Goal: Navigation & Orientation: Find specific page/section

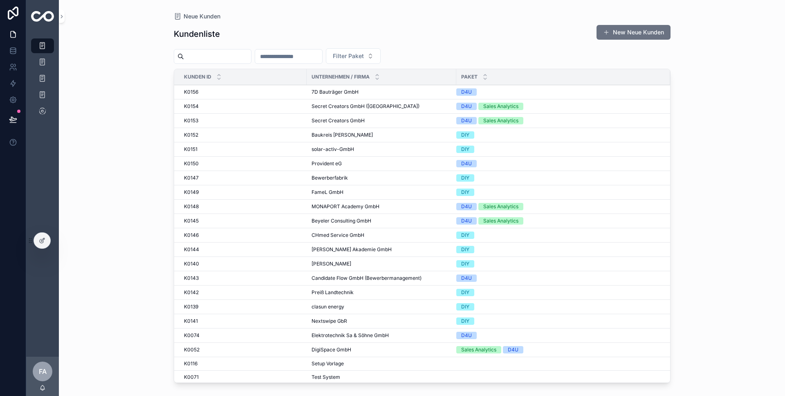
click at [203, 92] on div "K0156 K0156" at bounding box center [243, 92] width 118 height 7
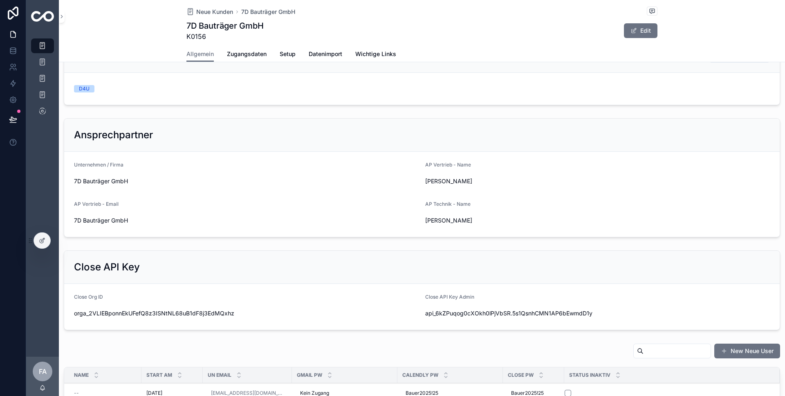
scroll to position [125, 0]
click at [242, 54] on span "Zugangsdaten" at bounding box center [247, 54] width 40 height 8
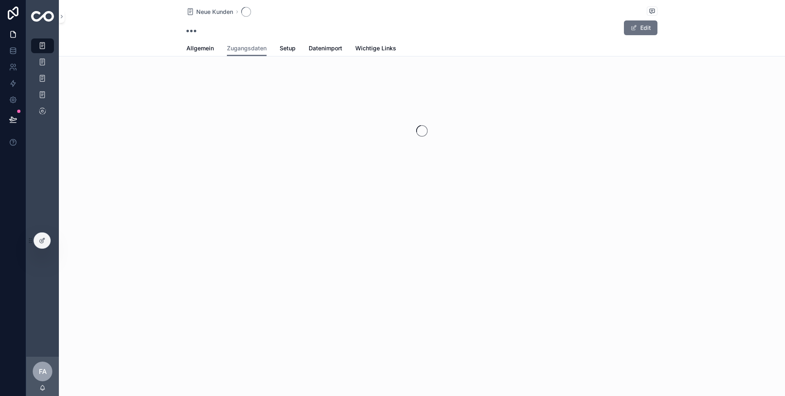
click at [199, 50] on span "Allgemein" at bounding box center [200, 48] width 27 height 8
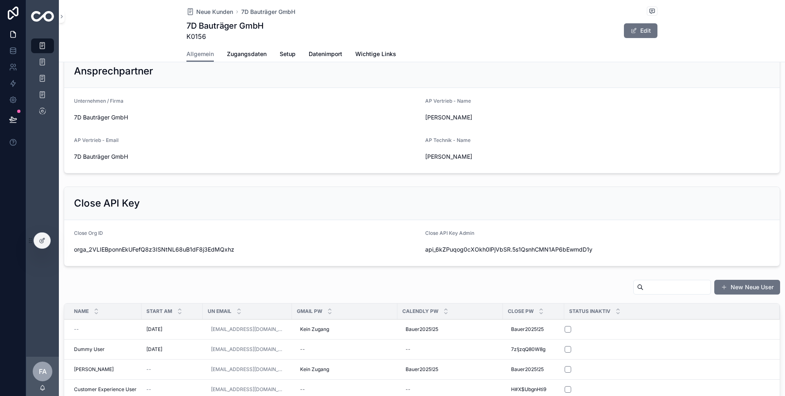
scroll to position [129, 0]
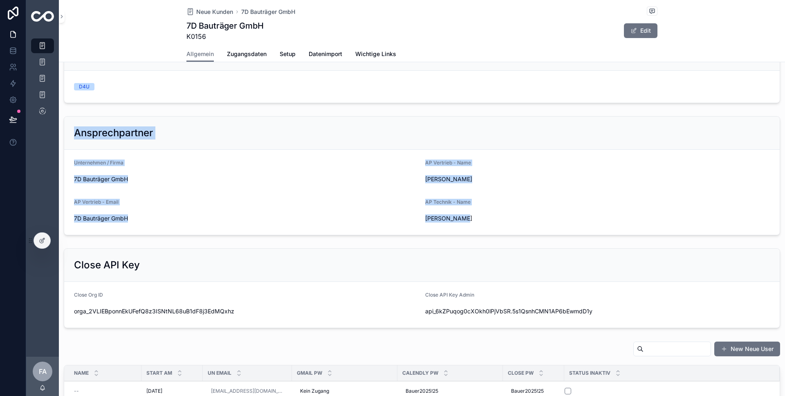
drag, startPoint x: 79, startPoint y: 131, endPoint x: 511, endPoint y: 216, distance: 439.3
click at [511, 216] on div "Ansprechpartner Unternehmen / Firma 7D Bauträger GmbH AP Vertrieb - Name [PERSO…" at bounding box center [422, 175] width 717 height 119
click at [154, 227] on form "Unternehmen / Firma 7D Bauträger GmbH AP Vertrieb - Name [PERSON_NAME] AP Vertr…" at bounding box center [422, 192] width 716 height 85
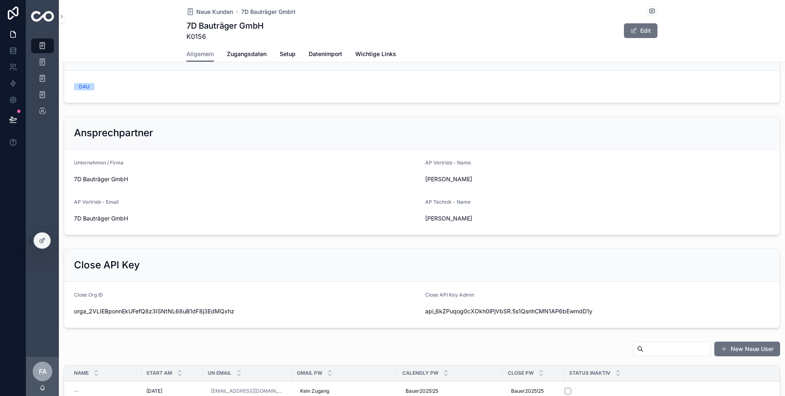
click at [247, 55] on span "Zugangsdaten" at bounding box center [247, 54] width 40 height 8
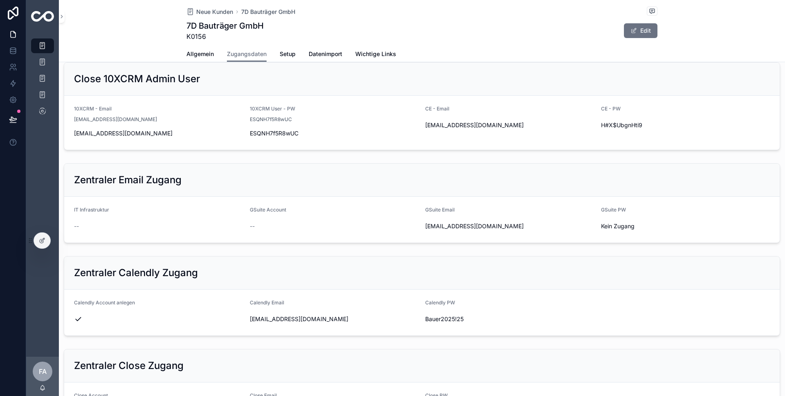
scroll to position [141, 0]
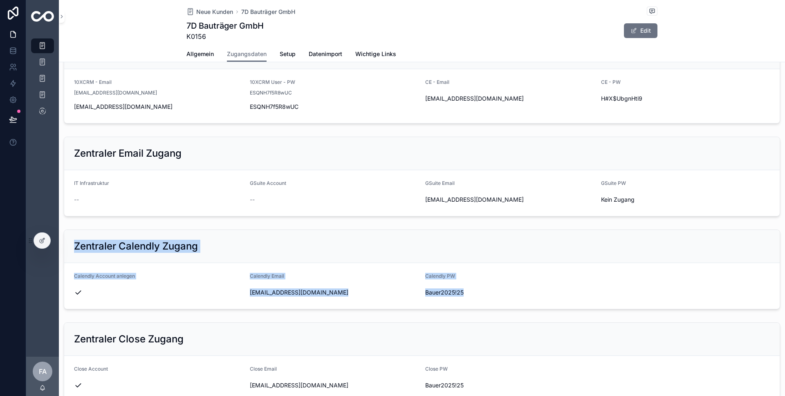
drag, startPoint x: 84, startPoint y: 244, endPoint x: 483, endPoint y: 293, distance: 401.5
click at [478, 291] on div "Zentraler Calendly Zugang Calendly Account anlegen Calendly Email [EMAIL_ADDRES…" at bounding box center [422, 269] width 717 height 80
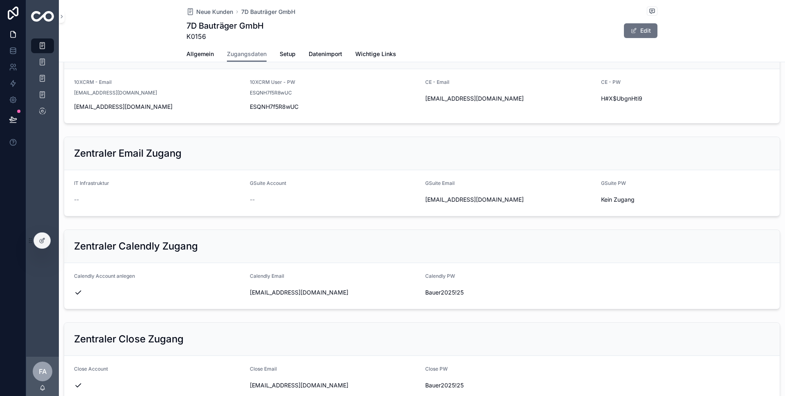
click at [512, 293] on span "Bauer2025!25" at bounding box center [509, 292] width 169 height 8
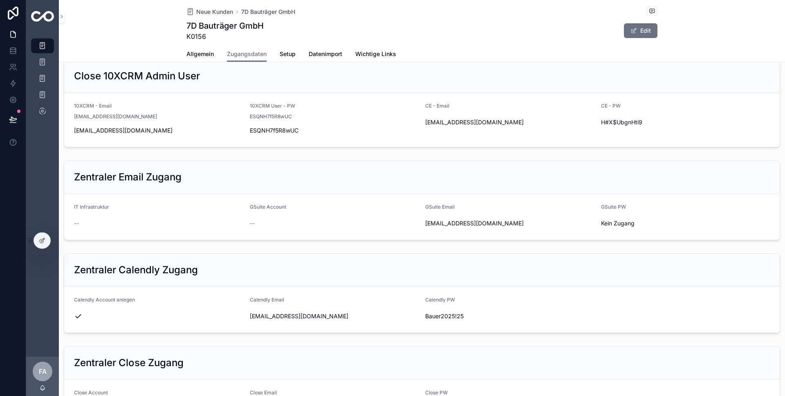
scroll to position [119, 0]
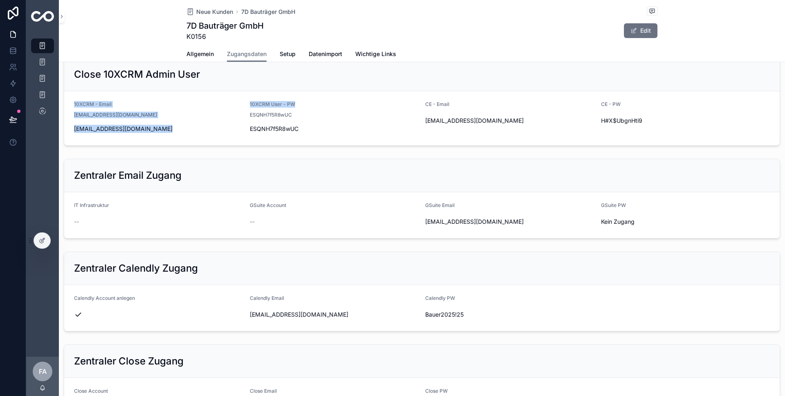
drag, startPoint x: 245, startPoint y: 101, endPoint x: 311, endPoint y: 102, distance: 66.7
click at [306, 103] on form "10XCRM - Email [EMAIL_ADDRESS][DOMAIN_NAME] [EMAIL_ADDRESS][DOMAIN_NAME] 10XCRM…" at bounding box center [422, 118] width 716 height 54
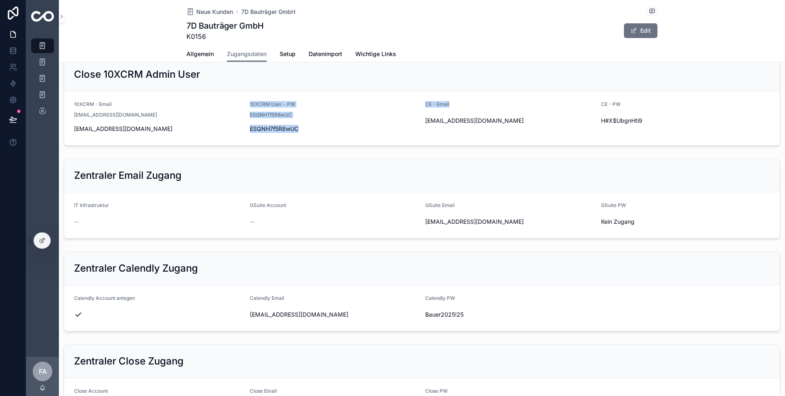
drag, startPoint x: 464, startPoint y: 102, endPoint x: 469, endPoint y: 102, distance: 4.9
click at [469, 102] on form "10XCRM - Email [EMAIL_ADDRESS][DOMAIN_NAME] [EMAIL_ADDRESS][DOMAIN_NAME] 10XCRM…" at bounding box center [422, 118] width 716 height 54
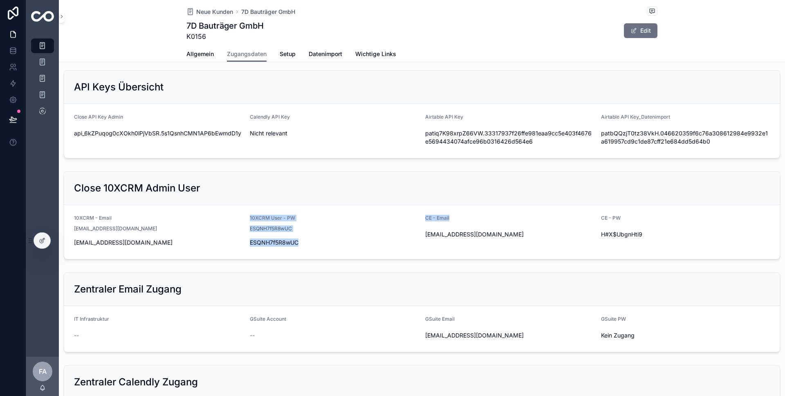
scroll to position [0, 0]
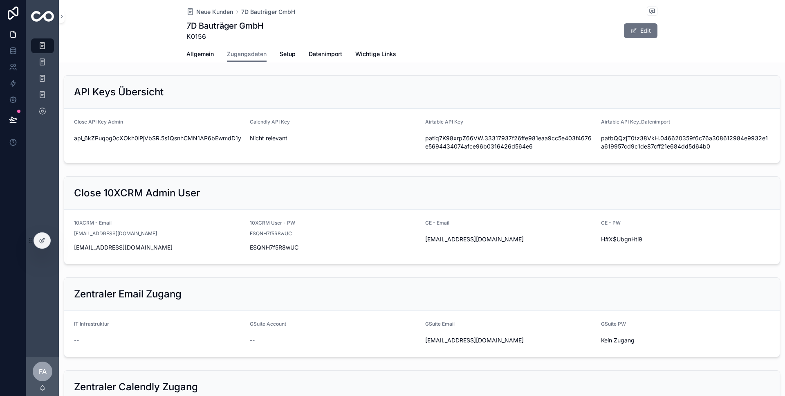
drag, startPoint x: 428, startPoint y: 142, endPoint x: 538, endPoint y: 159, distance: 111.3
click at [545, 153] on div "patiq7K98xrpZ66VW.33317937f26ffe981eaa9cc5e403f4676e5694434074afce96b0316426d56…" at bounding box center [509, 142] width 169 height 21
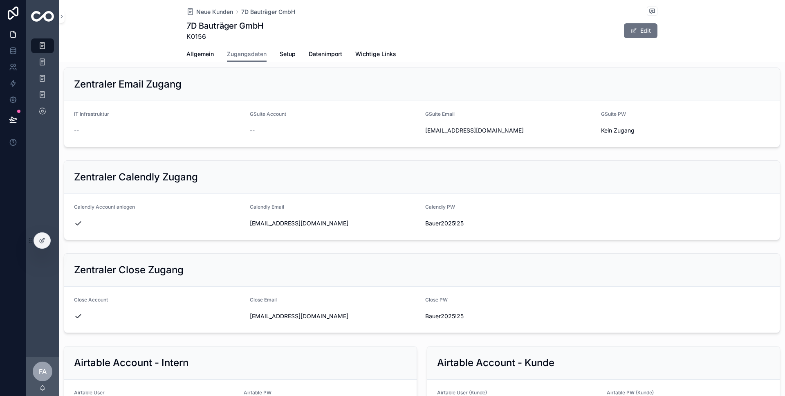
scroll to position [211, 0]
drag, startPoint x: 196, startPoint y: 56, endPoint x: 328, endPoint y: 241, distance: 226.7
click at [196, 56] on span "Allgemein" at bounding box center [200, 54] width 27 height 8
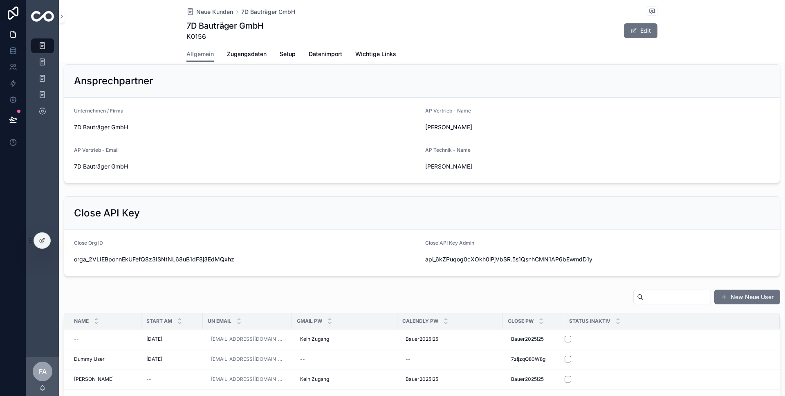
scroll to position [190, 0]
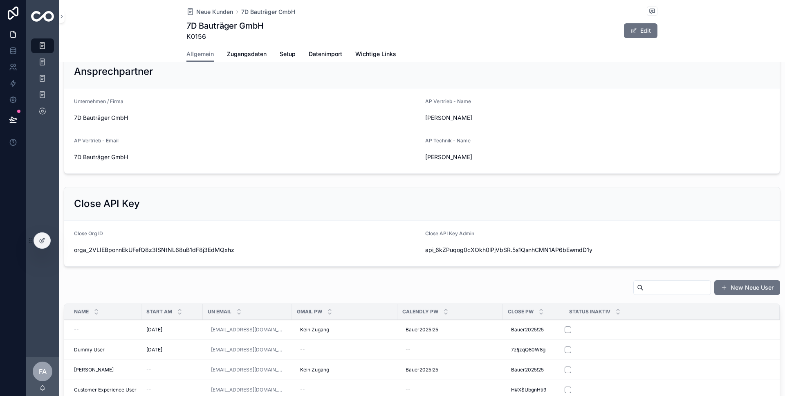
click at [368, 53] on span "Wichtige Links" at bounding box center [375, 54] width 41 height 8
